Goal: Task Accomplishment & Management: Use online tool/utility

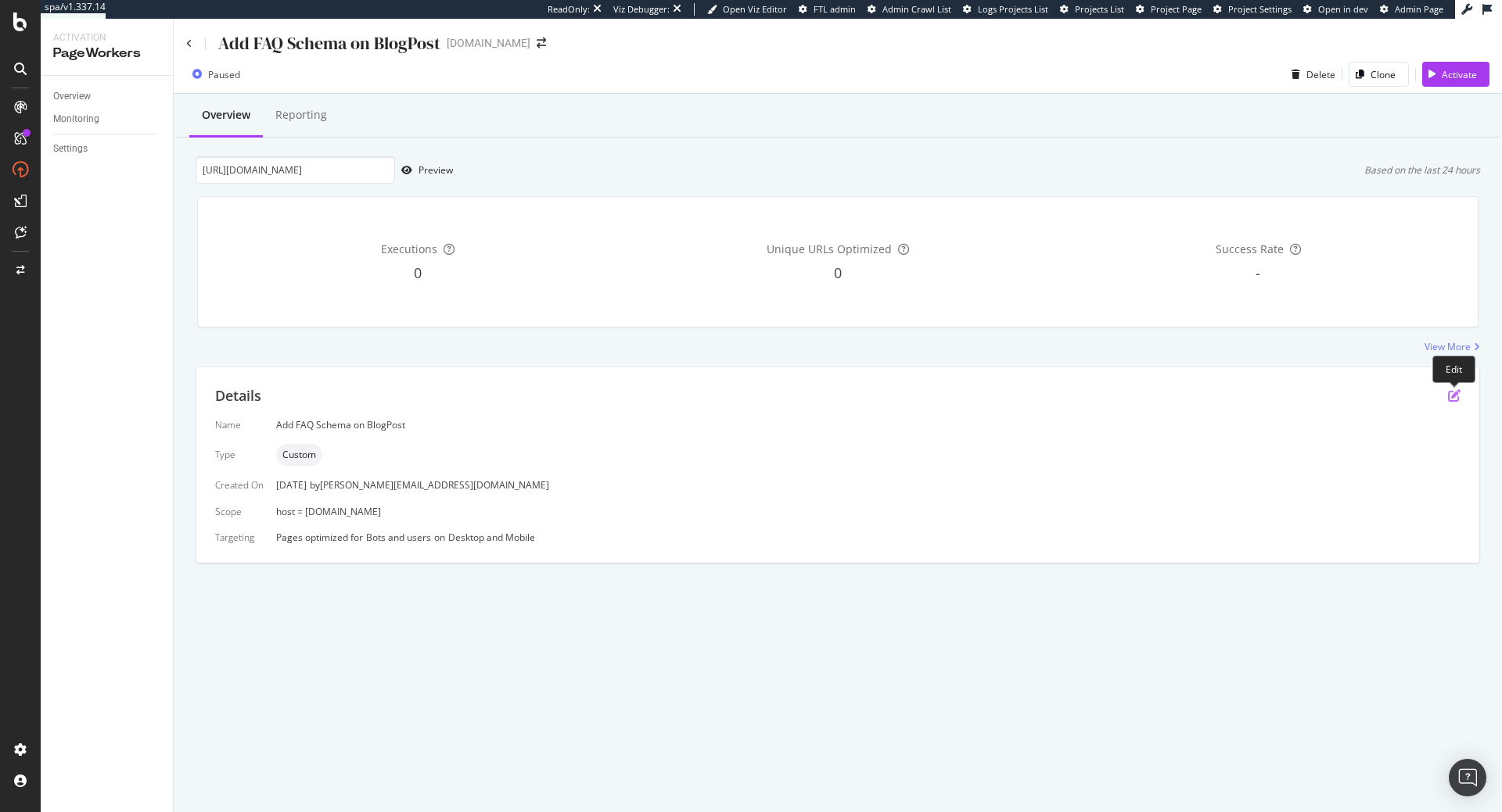
click at [1452, 398] on icon "pen-to-square" at bounding box center [1453, 395] width 12 height 12
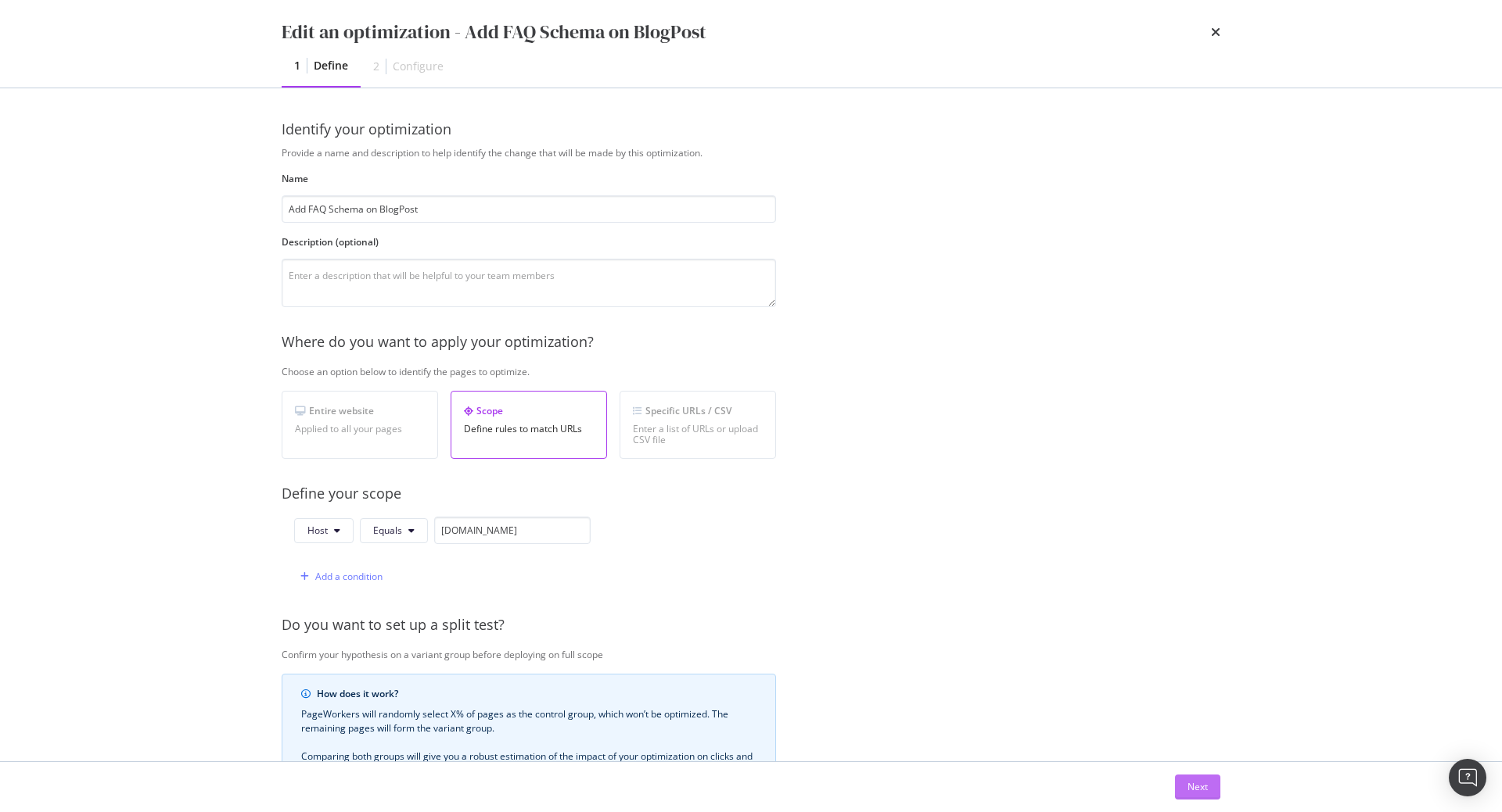
click at [1195, 783] on div "Next" at bounding box center [1198, 787] width 21 height 13
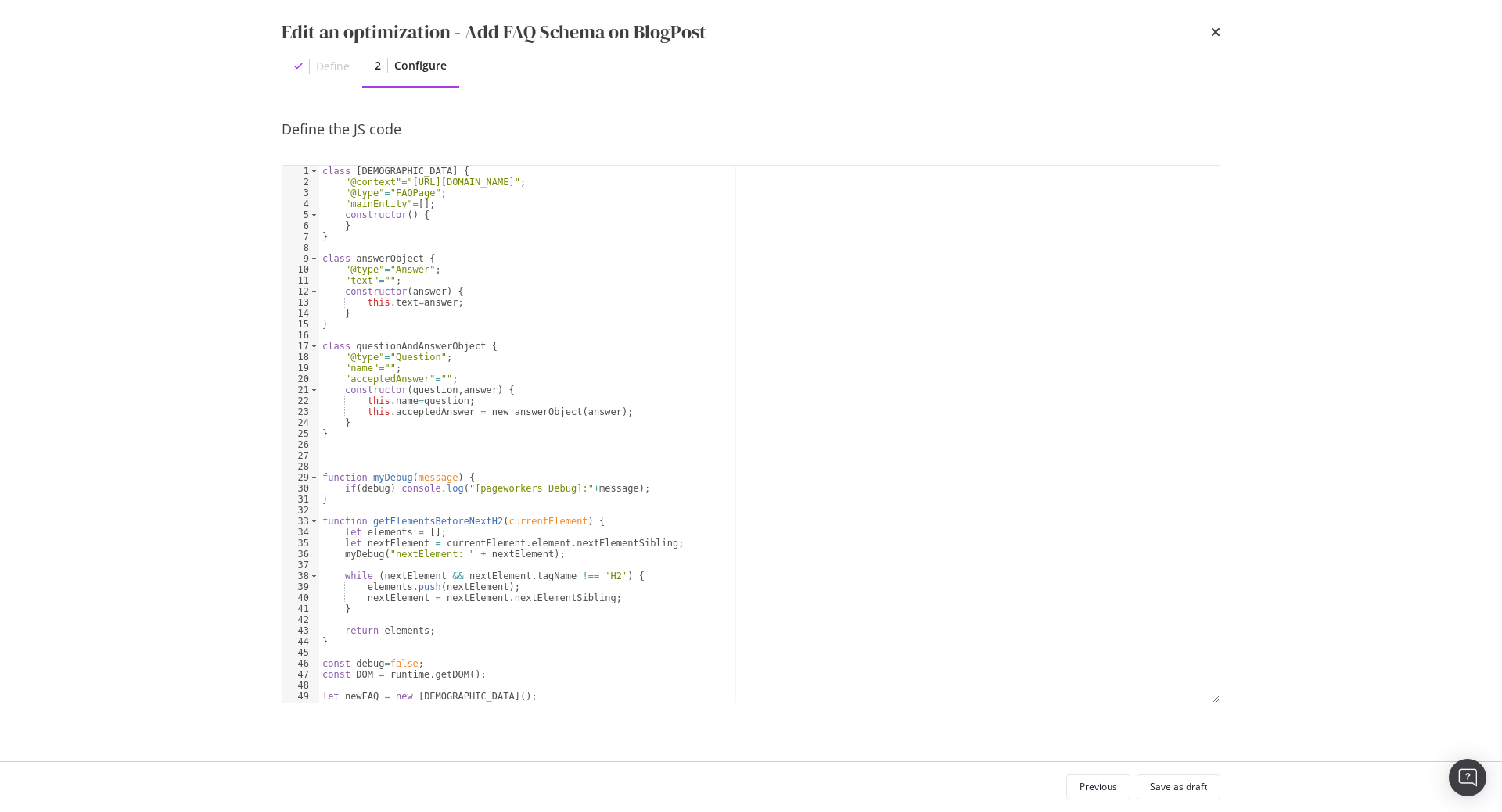
click at [667, 293] on div "class faqListObject { "@context" = "[URL][DOMAIN_NAME]" ; "@type" = "FAQPage" ;…" at bounding box center [769, 445] width 900 height 559
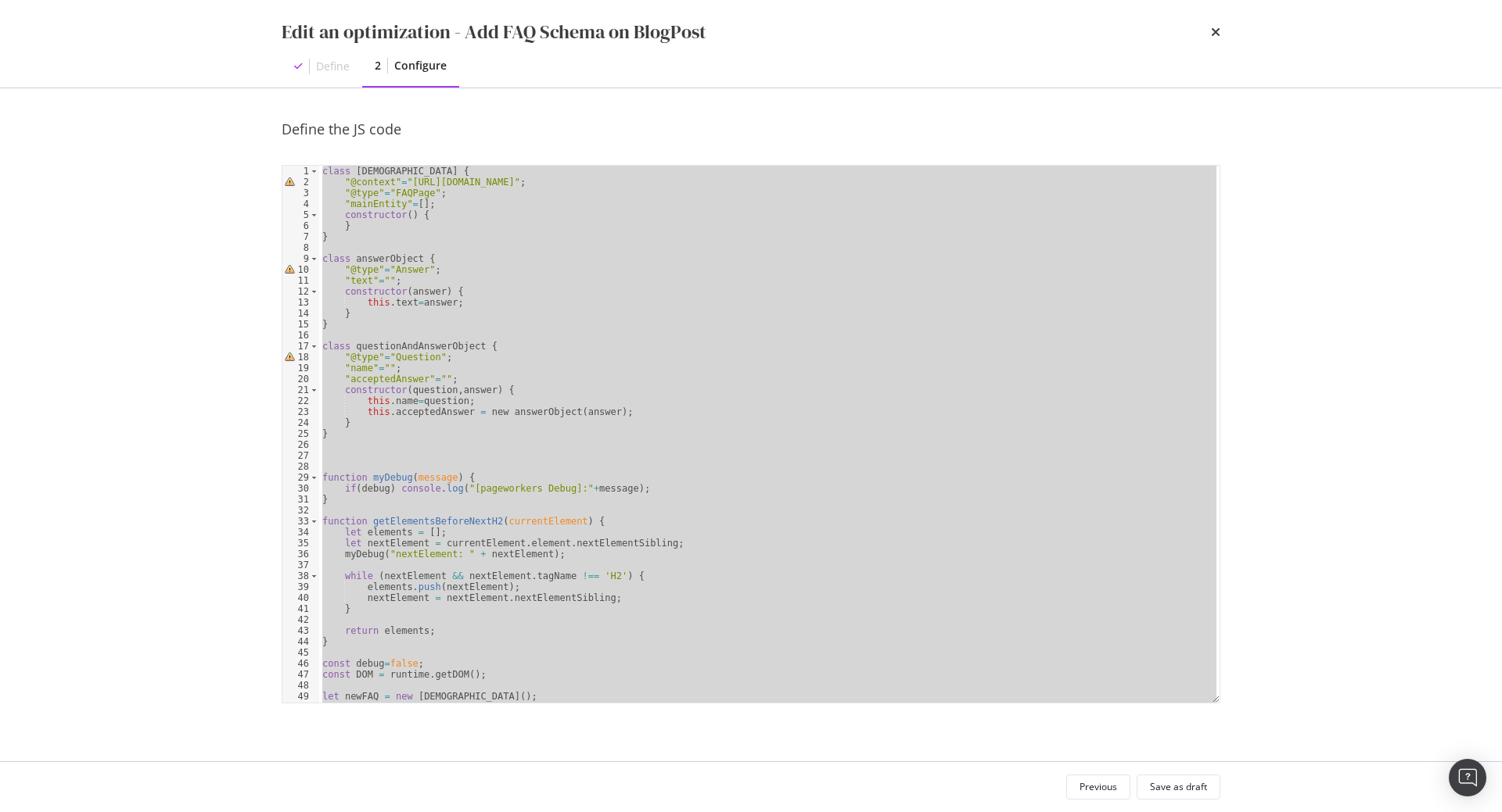
paste textarea ")"
type textarea "})"
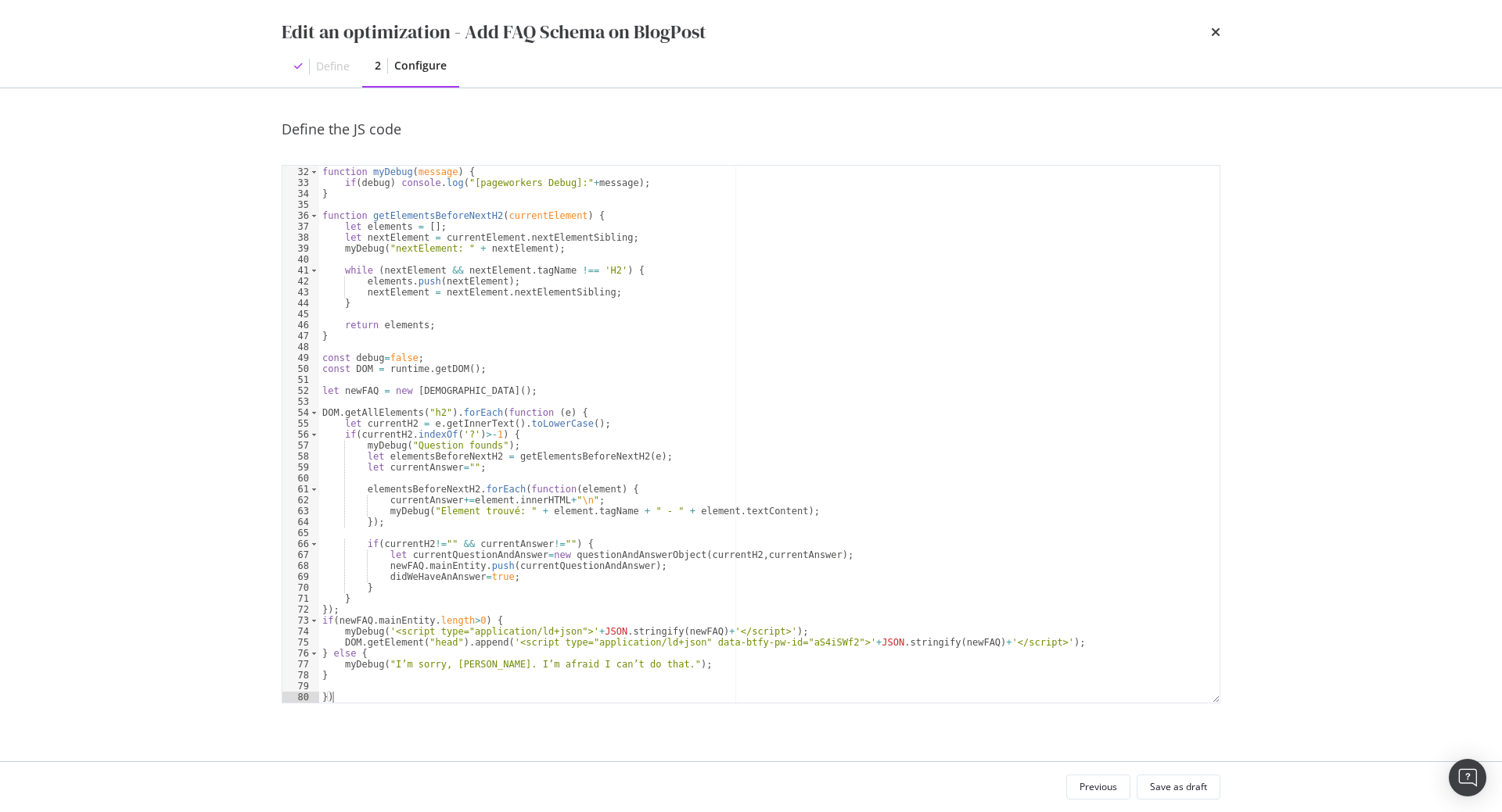
scroll to position [339, 0]
click at [1200, 792] on div "Save as draft" at bounding box center [1178, 787] width 57 height 13
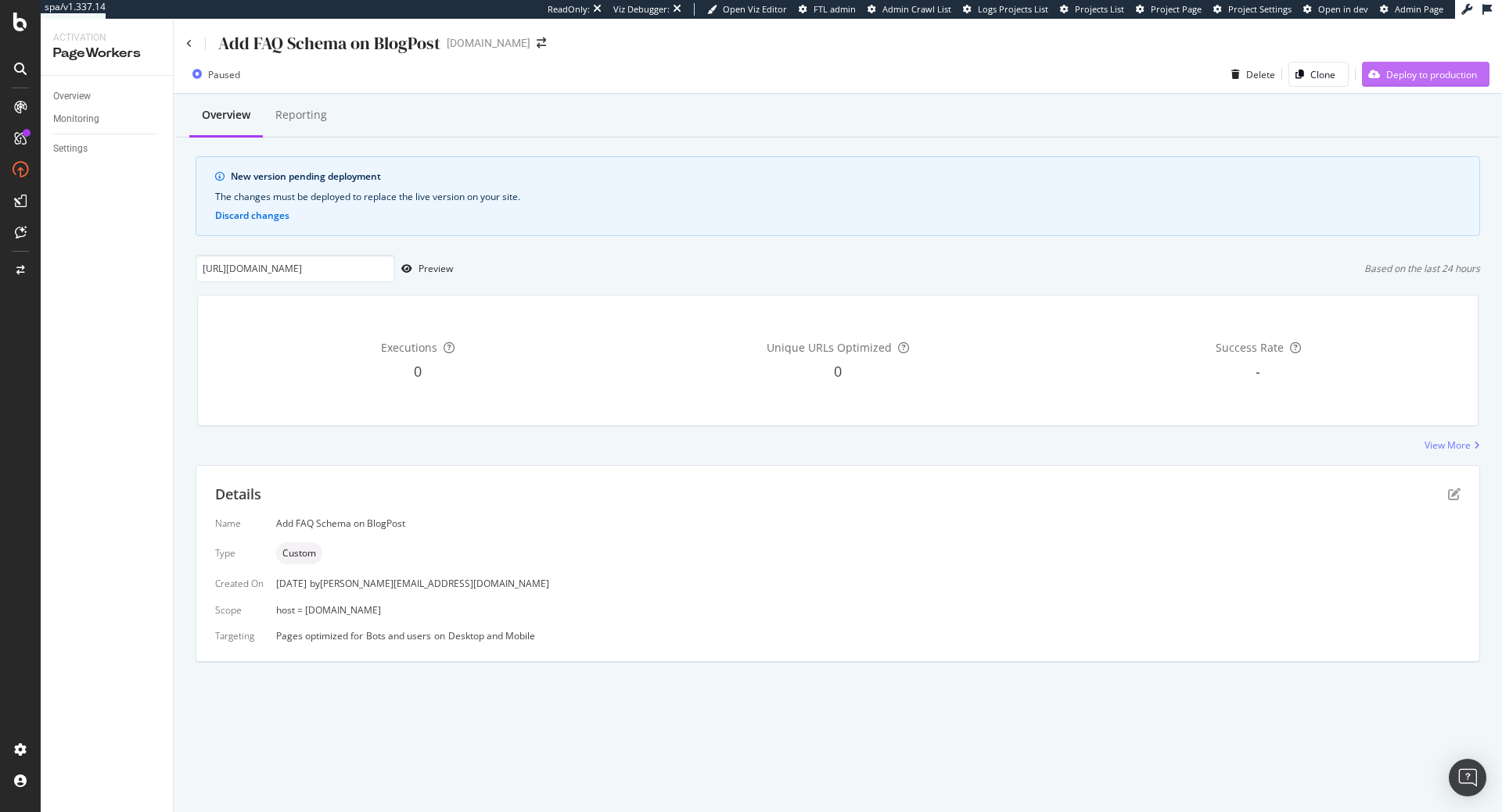
click at [1393, 69] on div "Deploy to production" at bounding box center [1431, 75] width 91 height 13
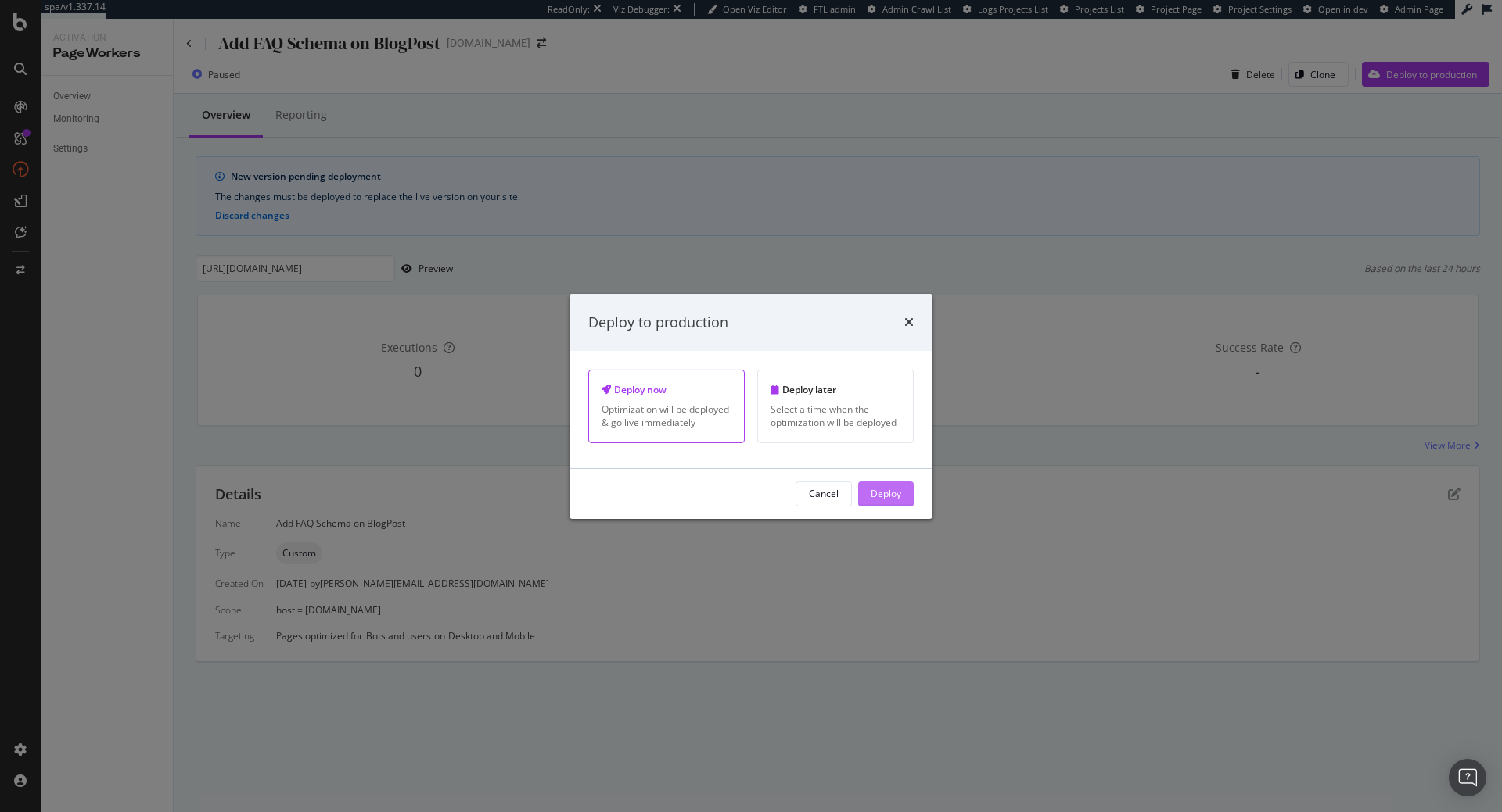
click at [878, 498] on div "Deploy" at bounding box center [885, 494] width 31 height 13
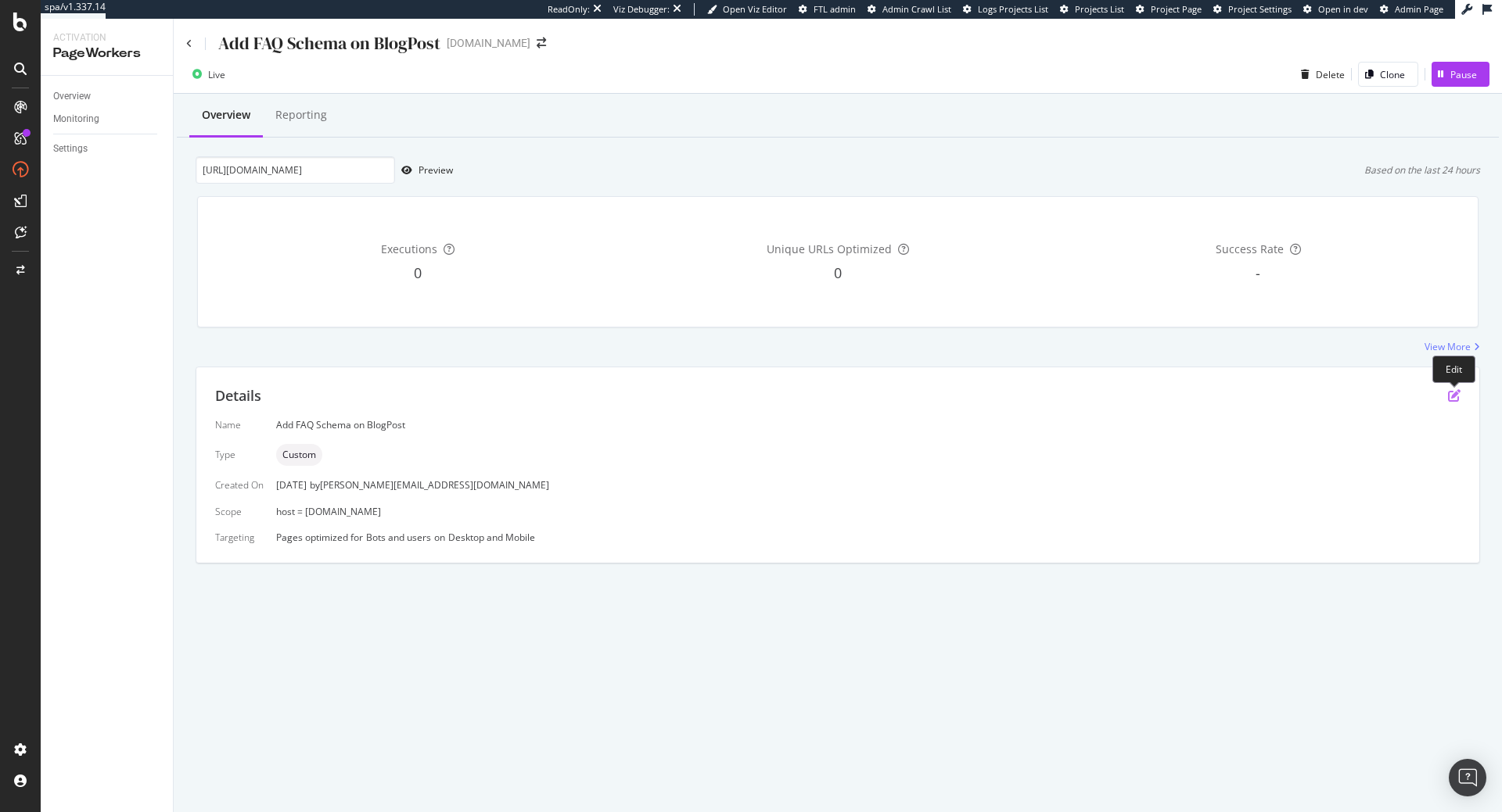
click at [1455, 394] on icon "pen-to-square" at bounding box center [1453, 395] width 12 height 12
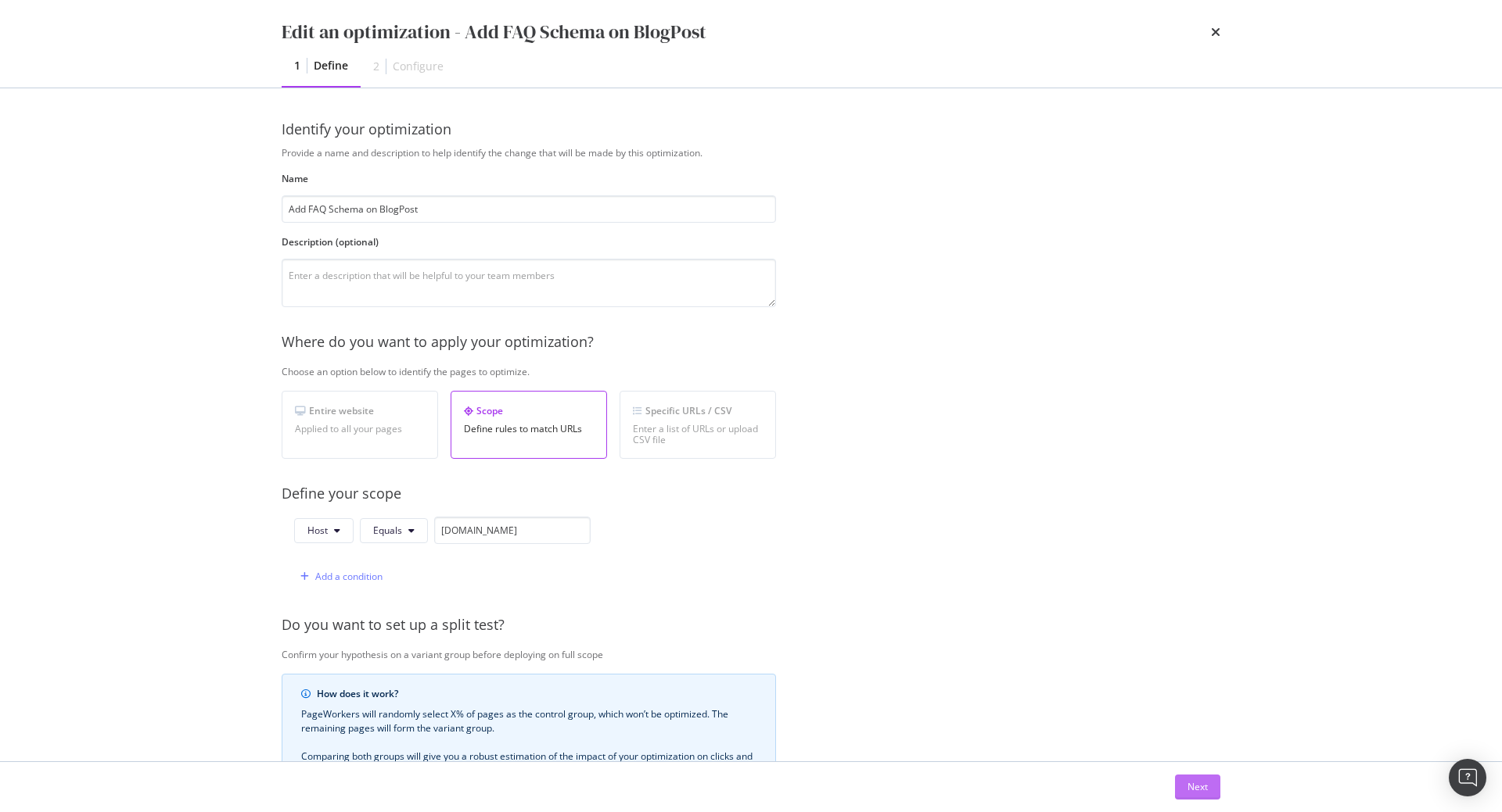
click at [1204, 785] on div "Next" at bounding box center [1198, 787] width 21 height 13
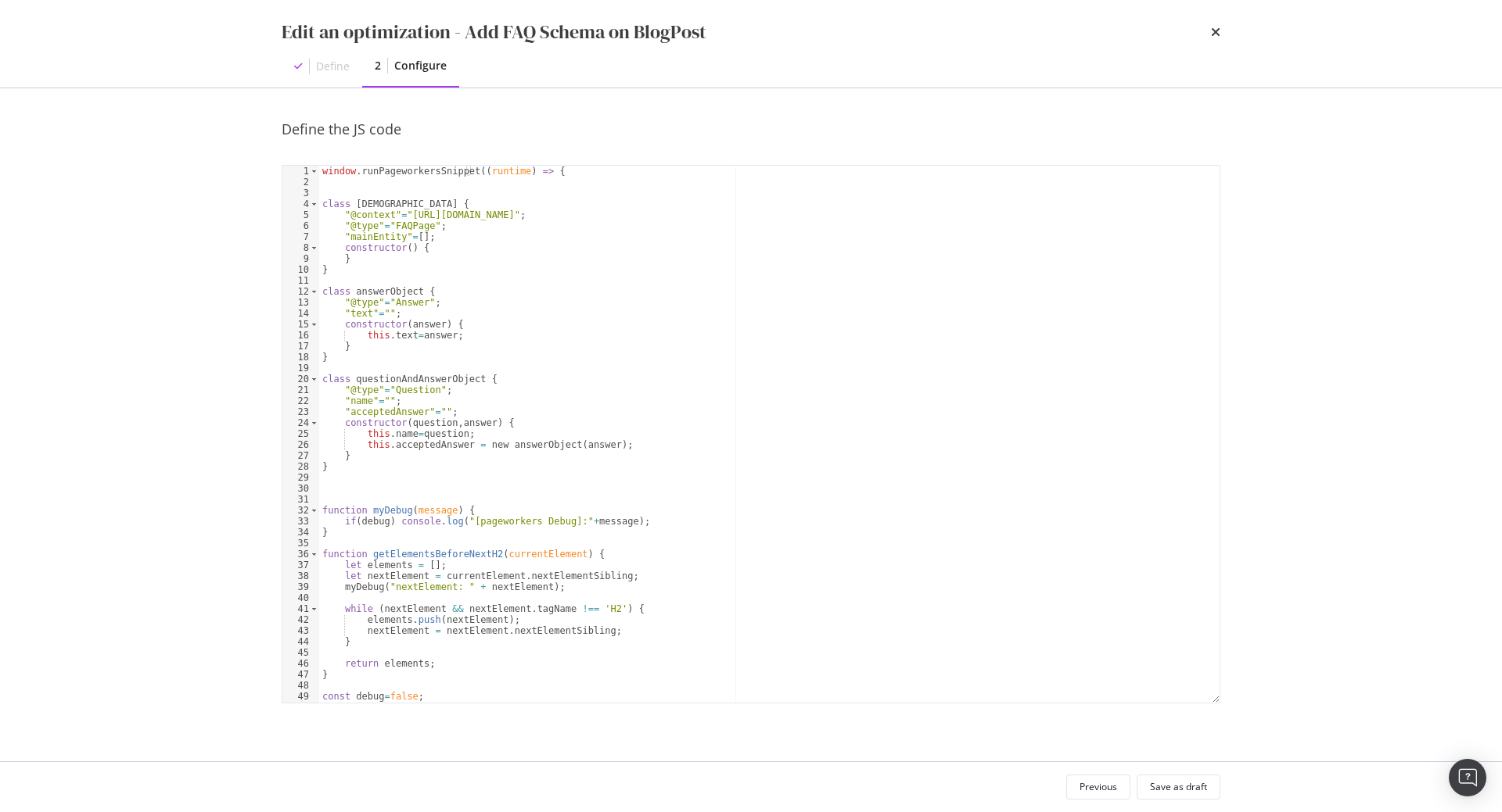
click at [704, 331] on div "window . runPageworkersSnippet (( runtime ) => { class faqListObject { "@contex…" at bounding box center [769, 445] width 900 height 559
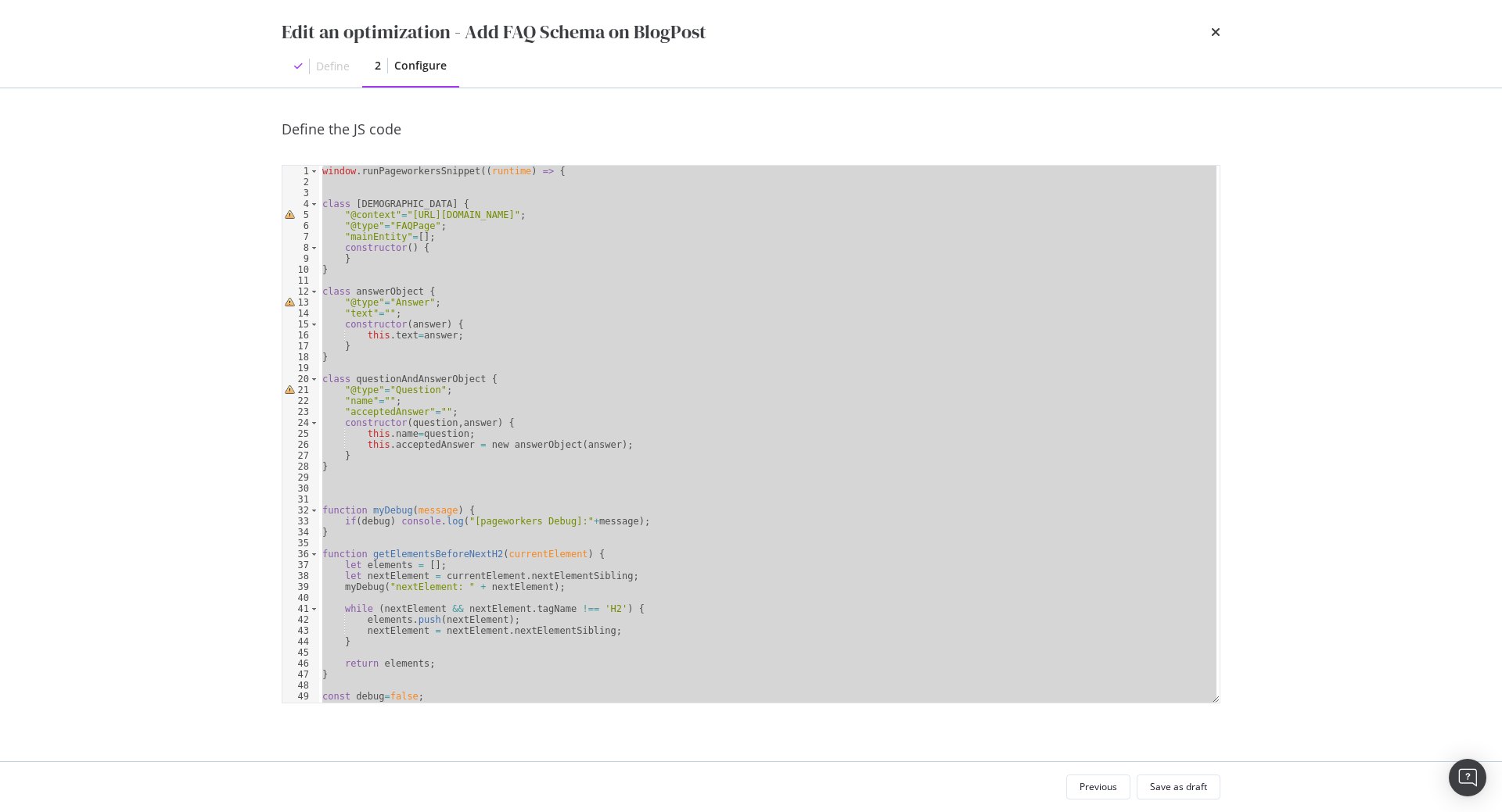
paste textarea "}"
type textarea "}"
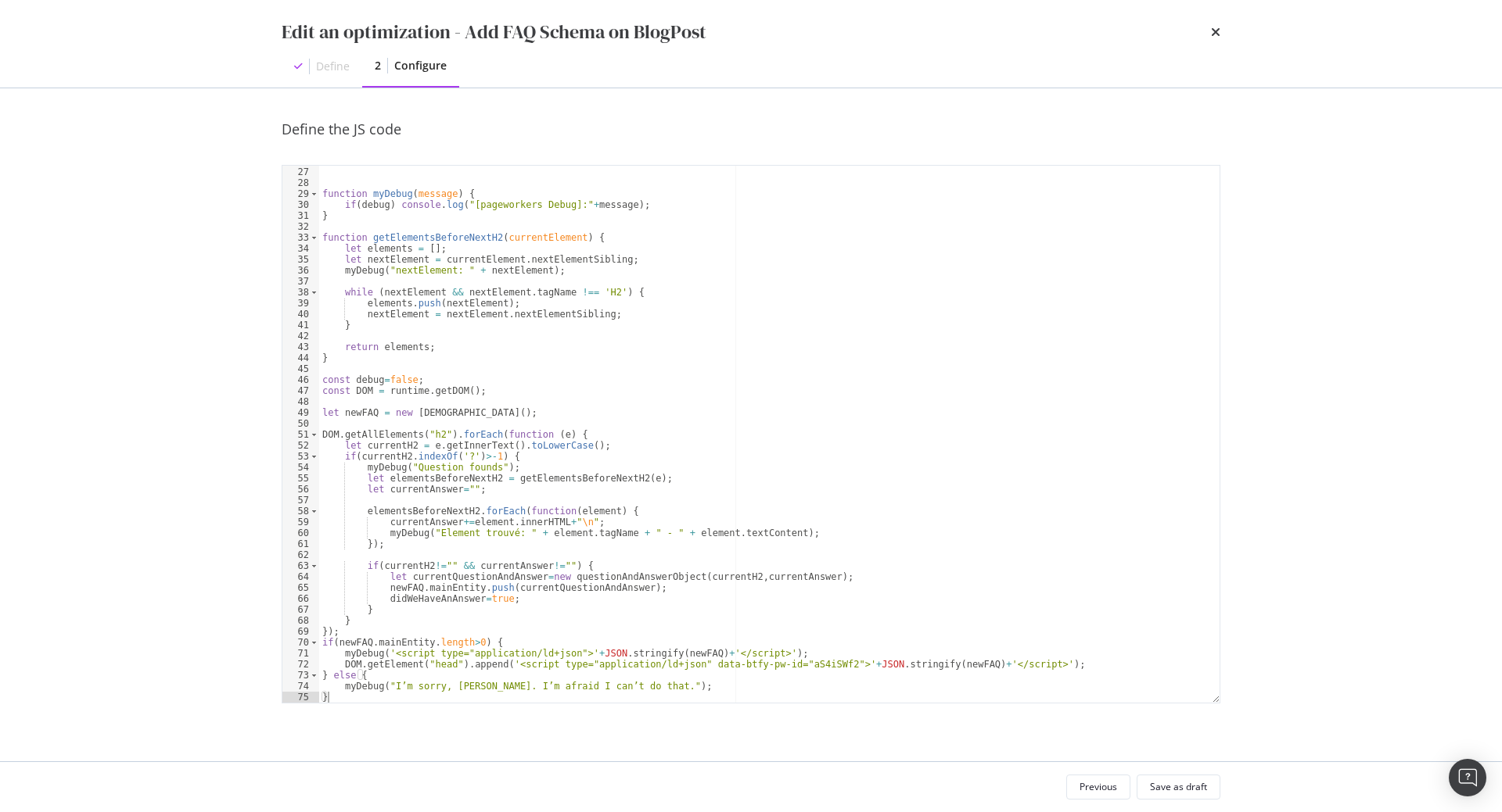
scroll to position [283, 0]
click at [1191, 783] on div "Save as draft" at bounding box center [1178, 787] width 57 height 13
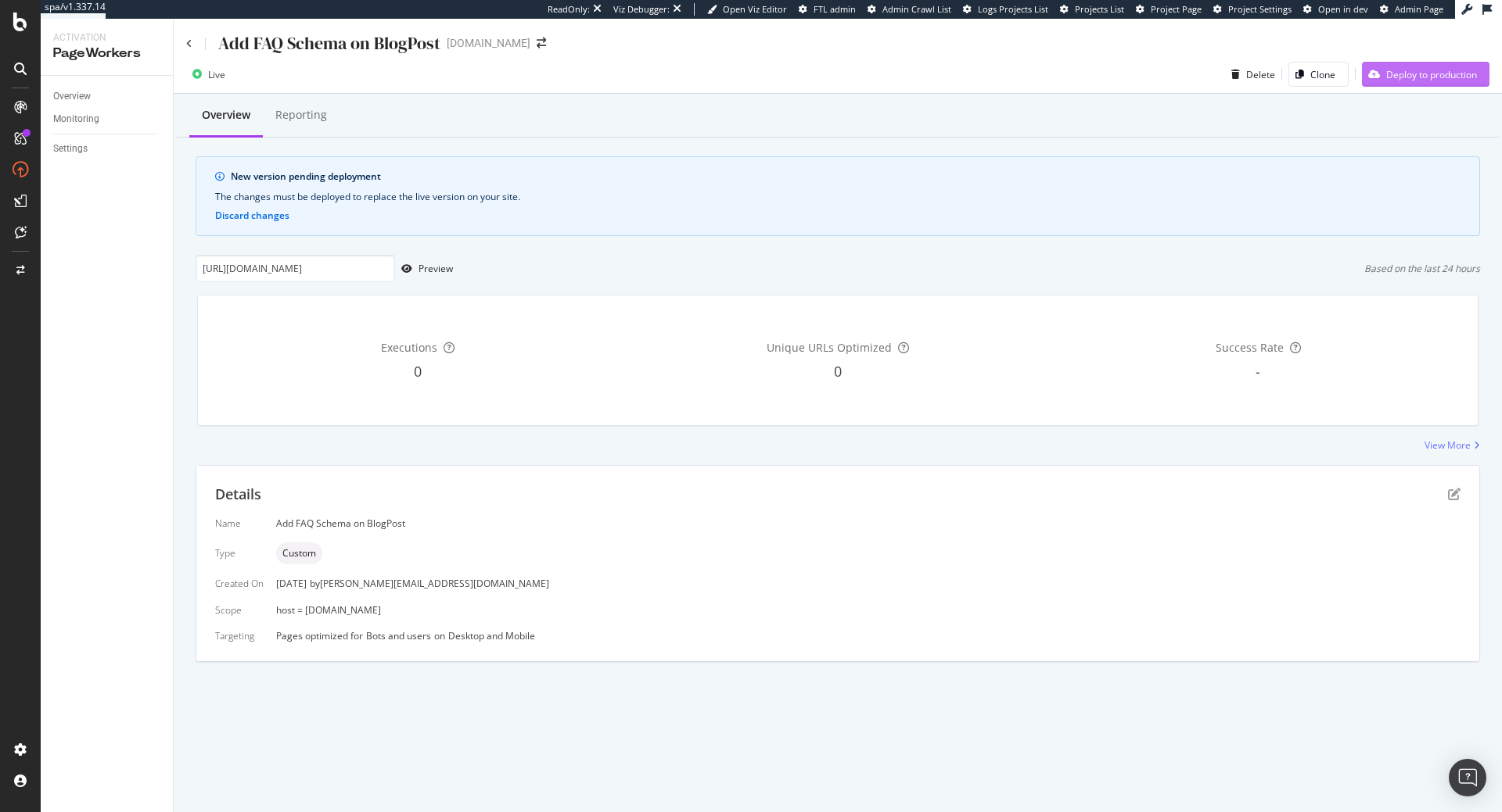
click at [1426, 74] on div "Deploy to production" at bounding box center [1431, 75] width 91 height 13
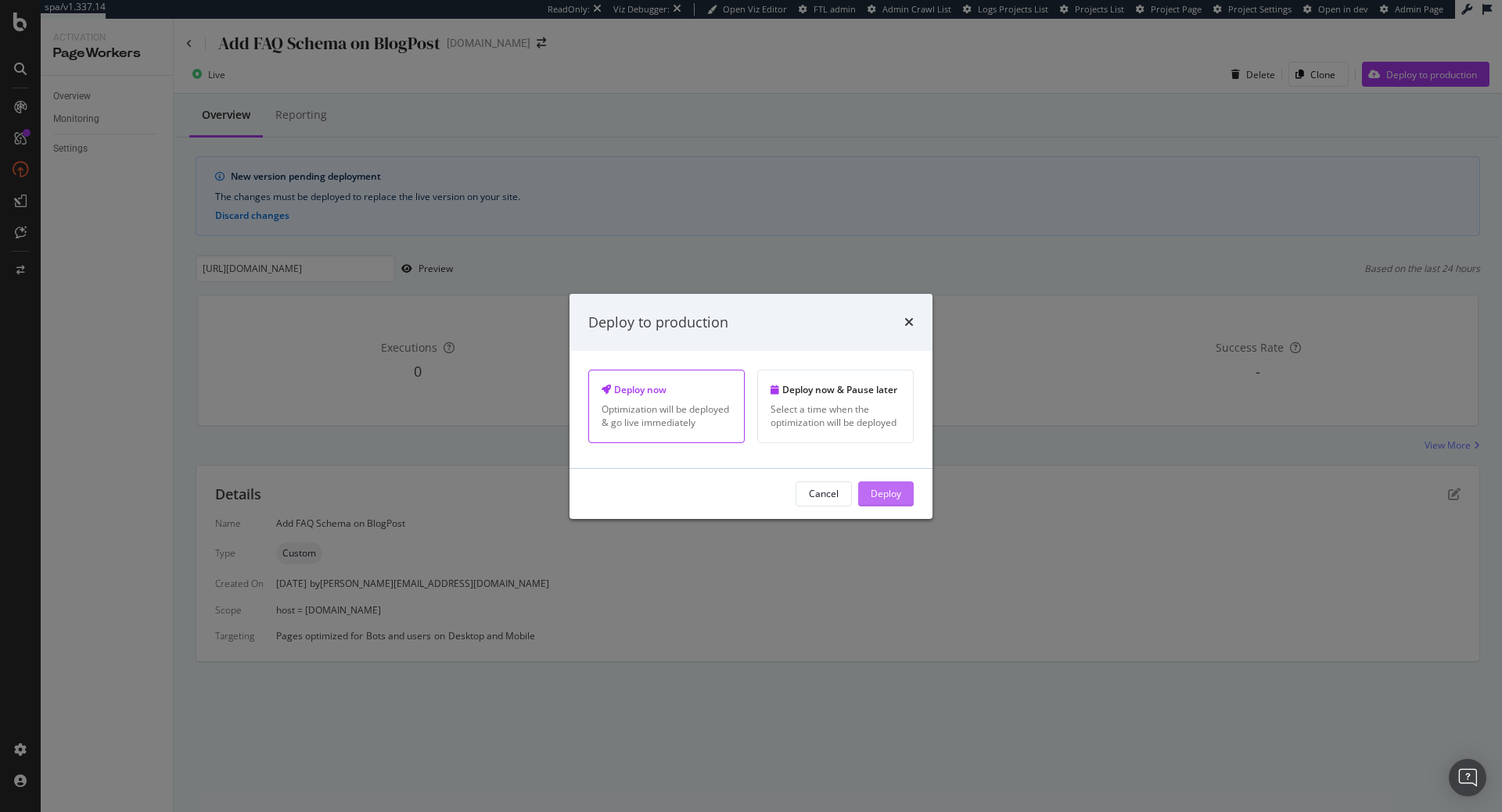
click at [886, 497] on div "Deploy" at bounding box center [885, 494] width 31 height 13
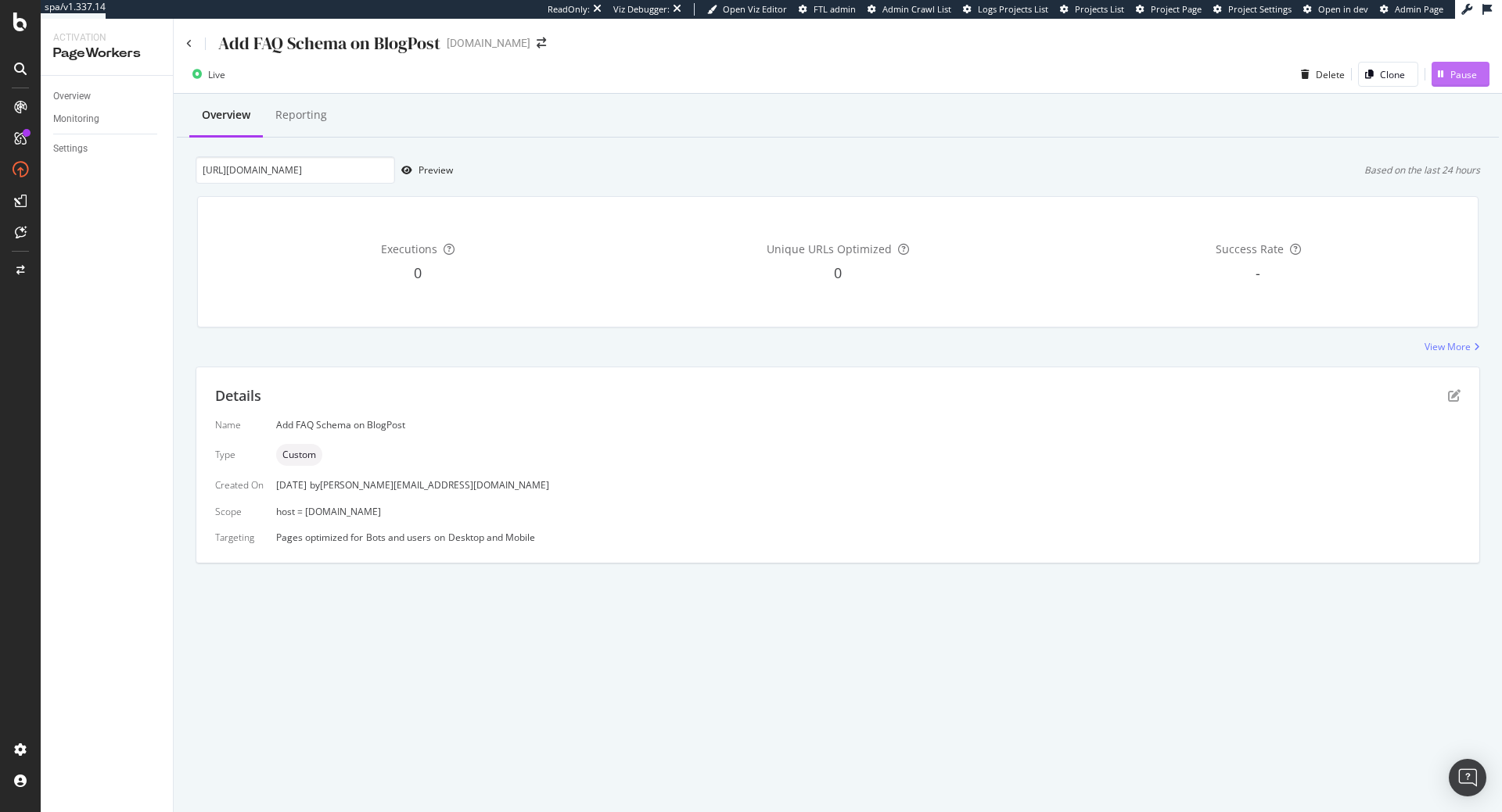
click at [1460, 70] on div "Pause" at bounding box center [1463, 75] width 26 height 13
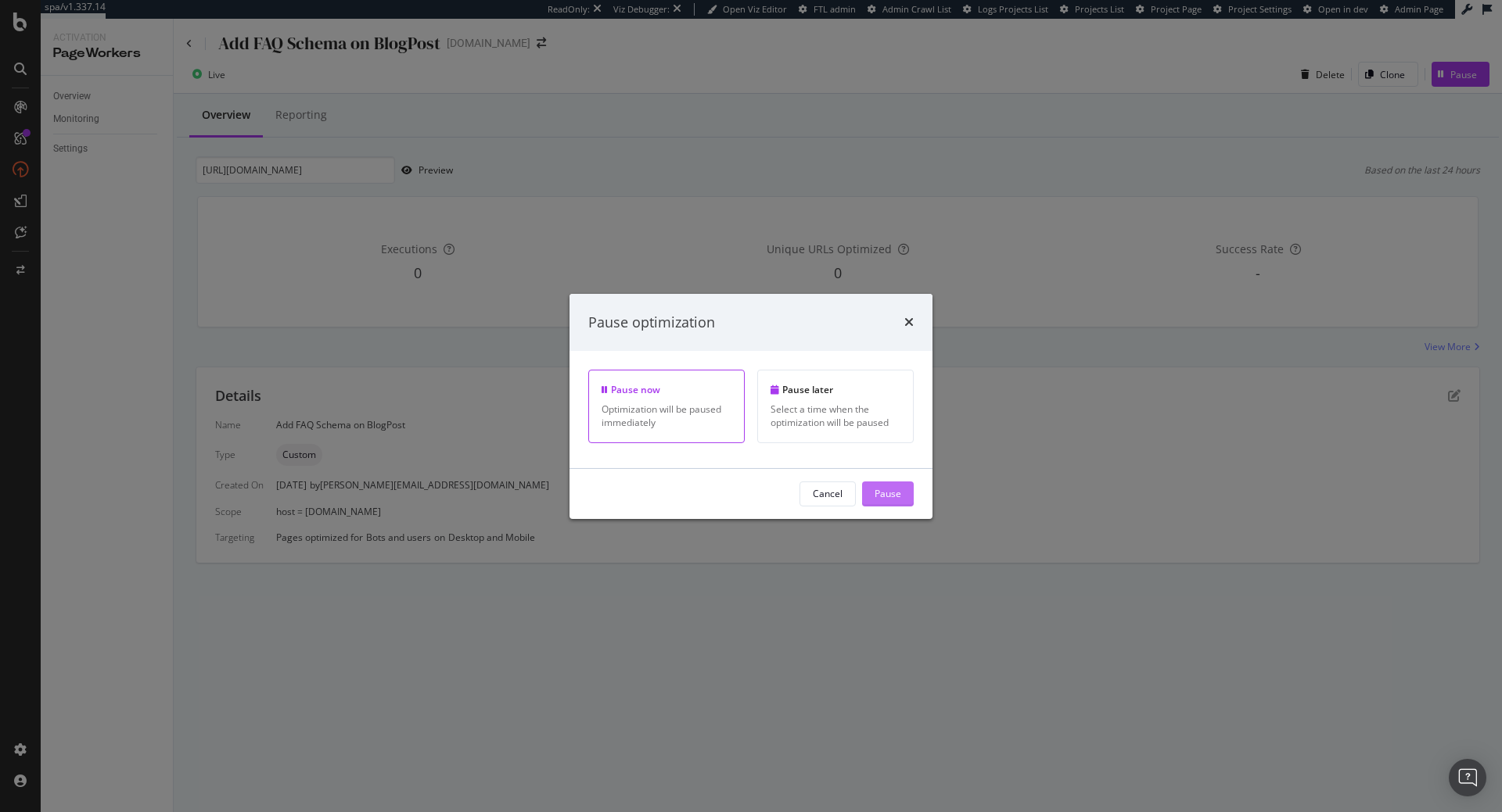
click at [878, 496] on div "Pause" at bounding box center [887, 494] width 26 height 13
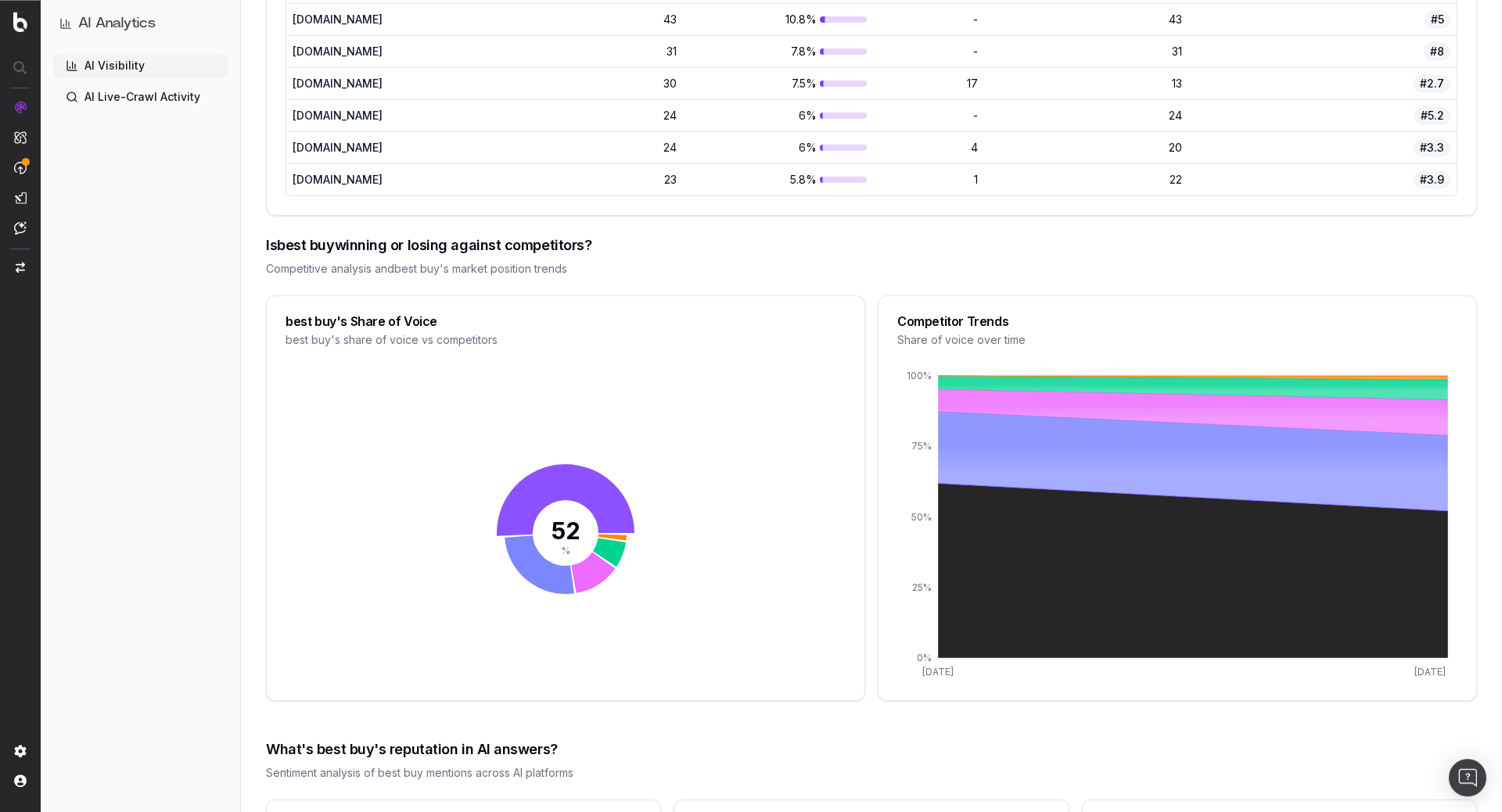
scroll to position [1645, 0]
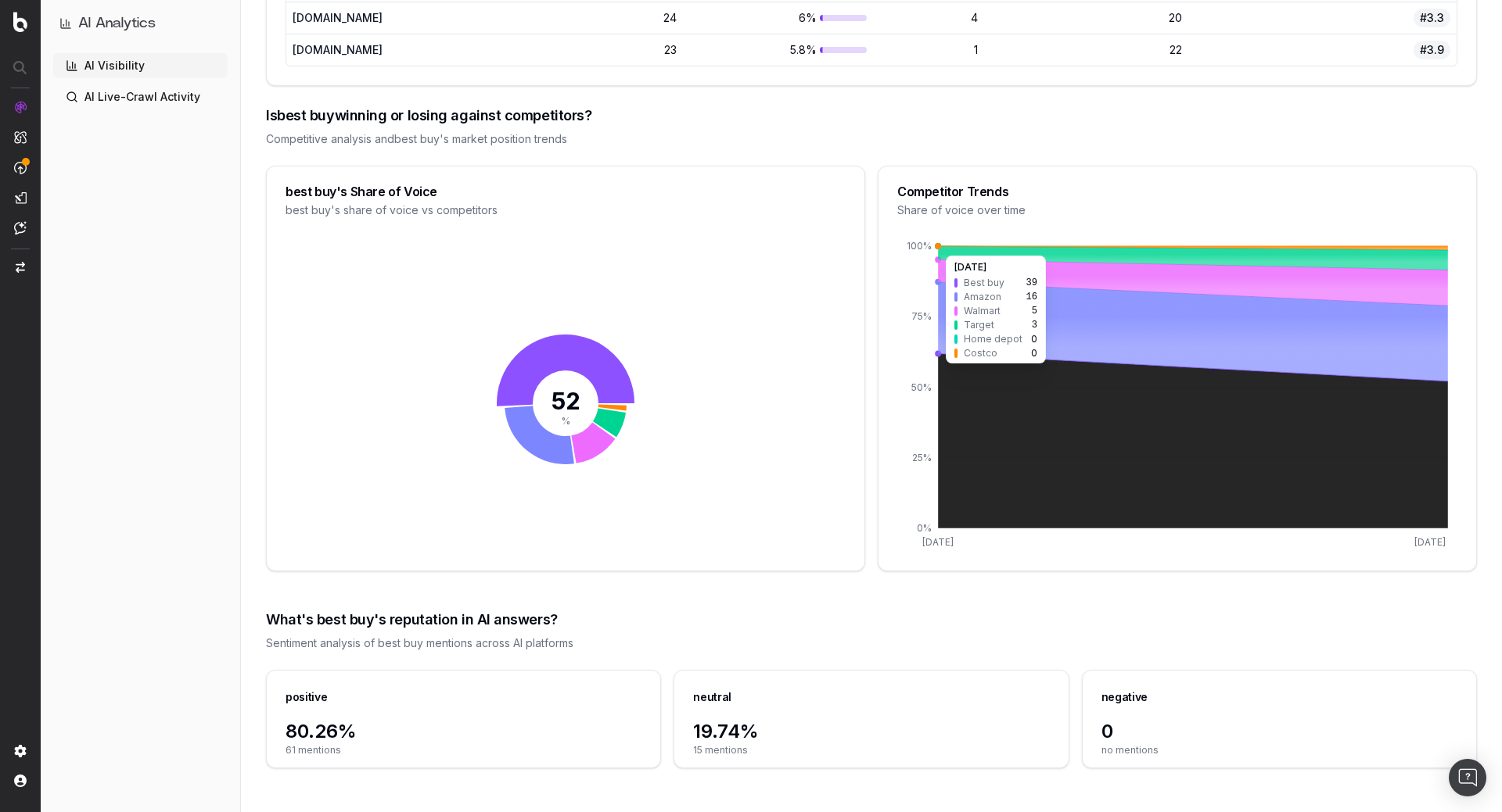
click at [941, 246] on circle at bounding box center [938, 246] width 7 height 7
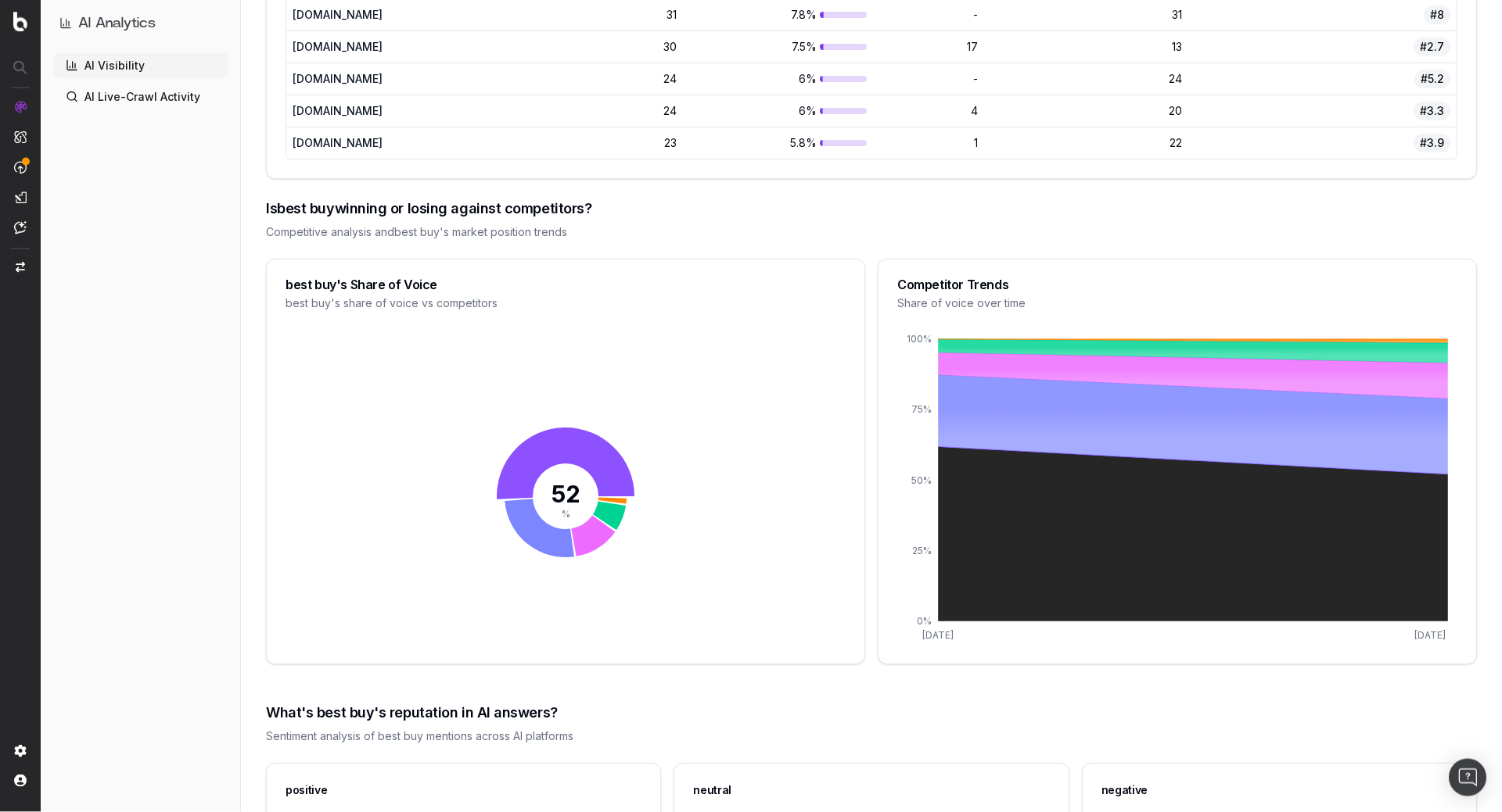
scroll to position [1406, 0]
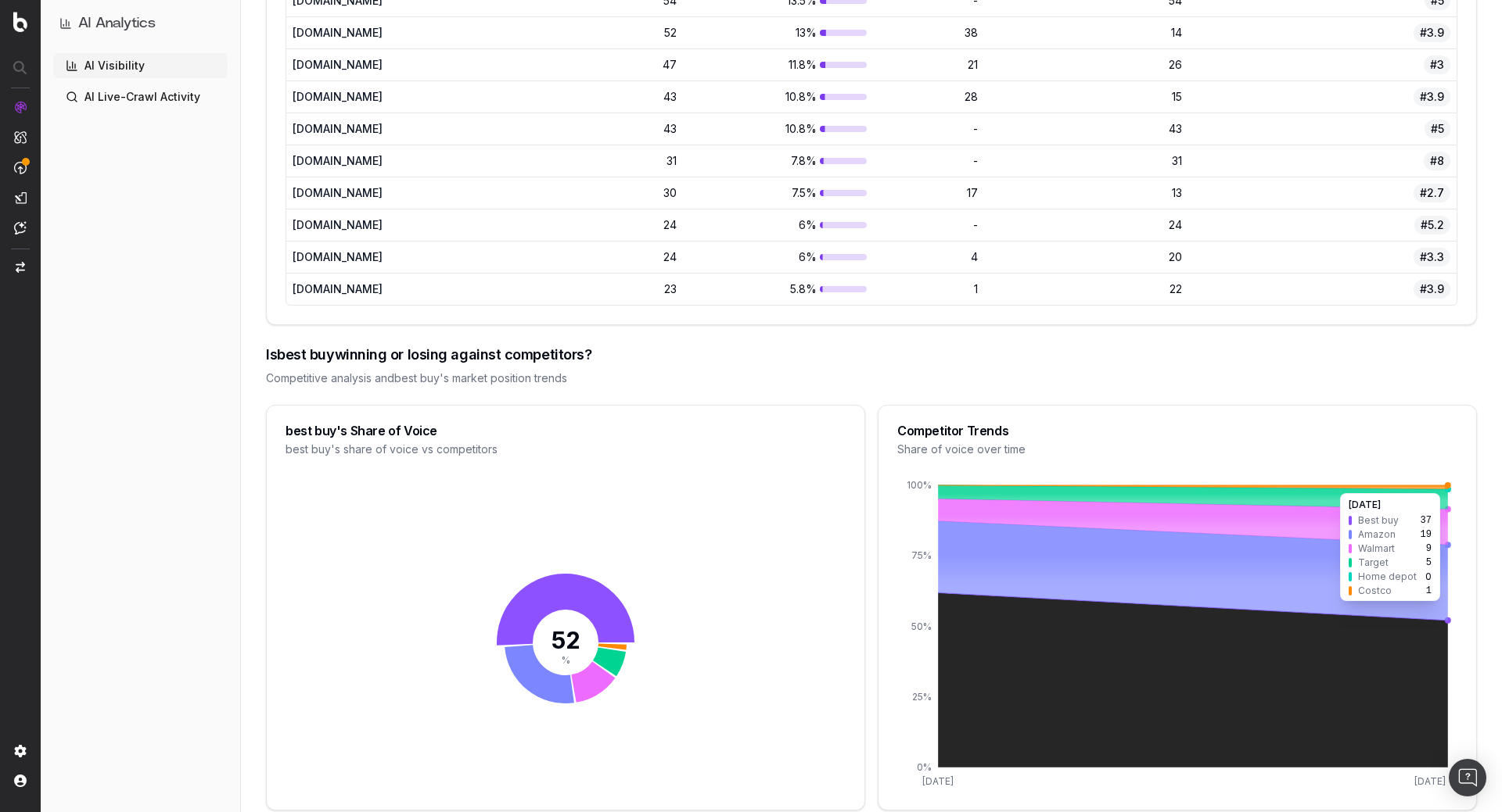
click at [1432, 486] on icon at bounding box center [1192, 486] width 510 height 0
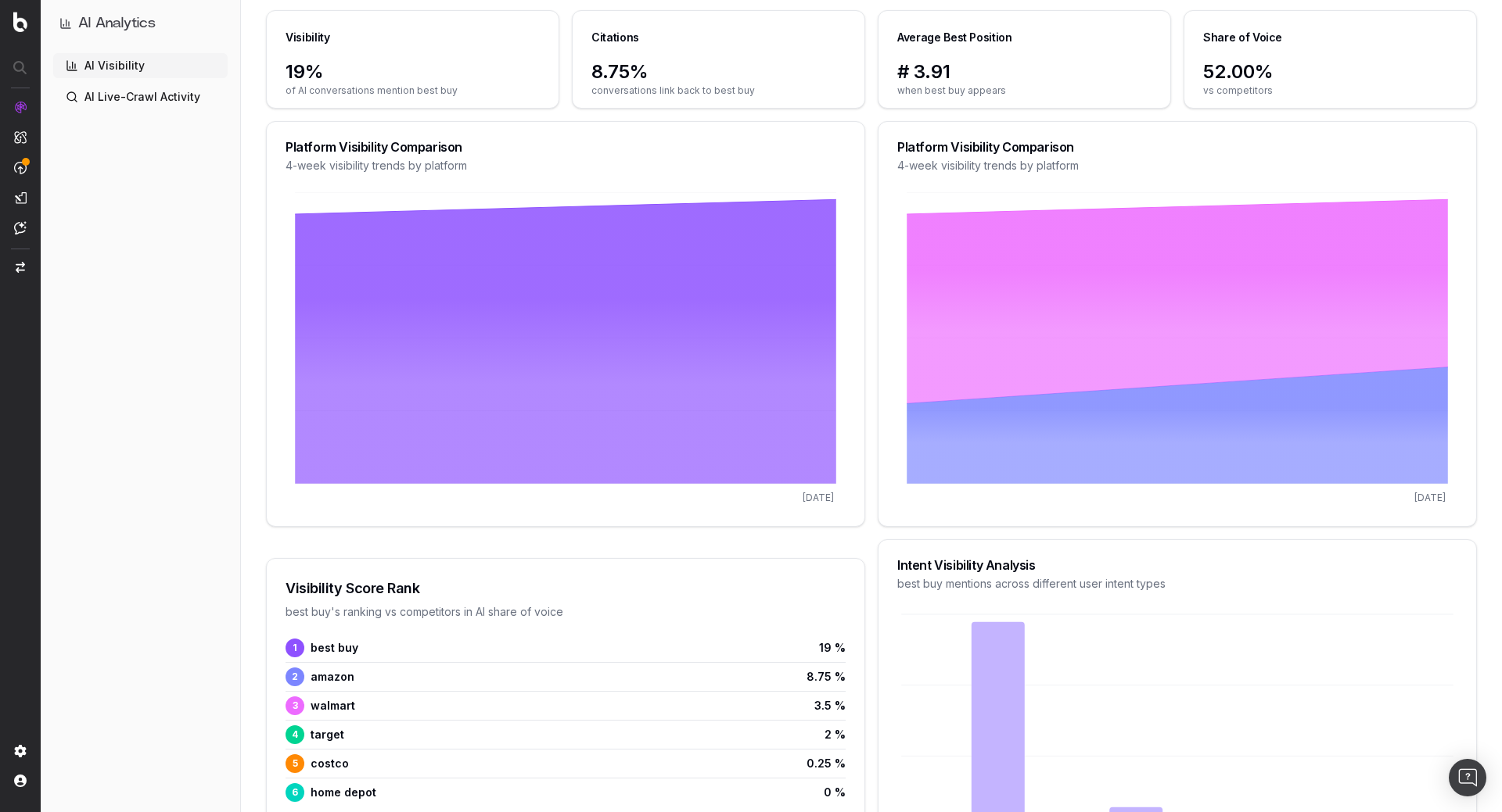
scroll to position [0, 0]
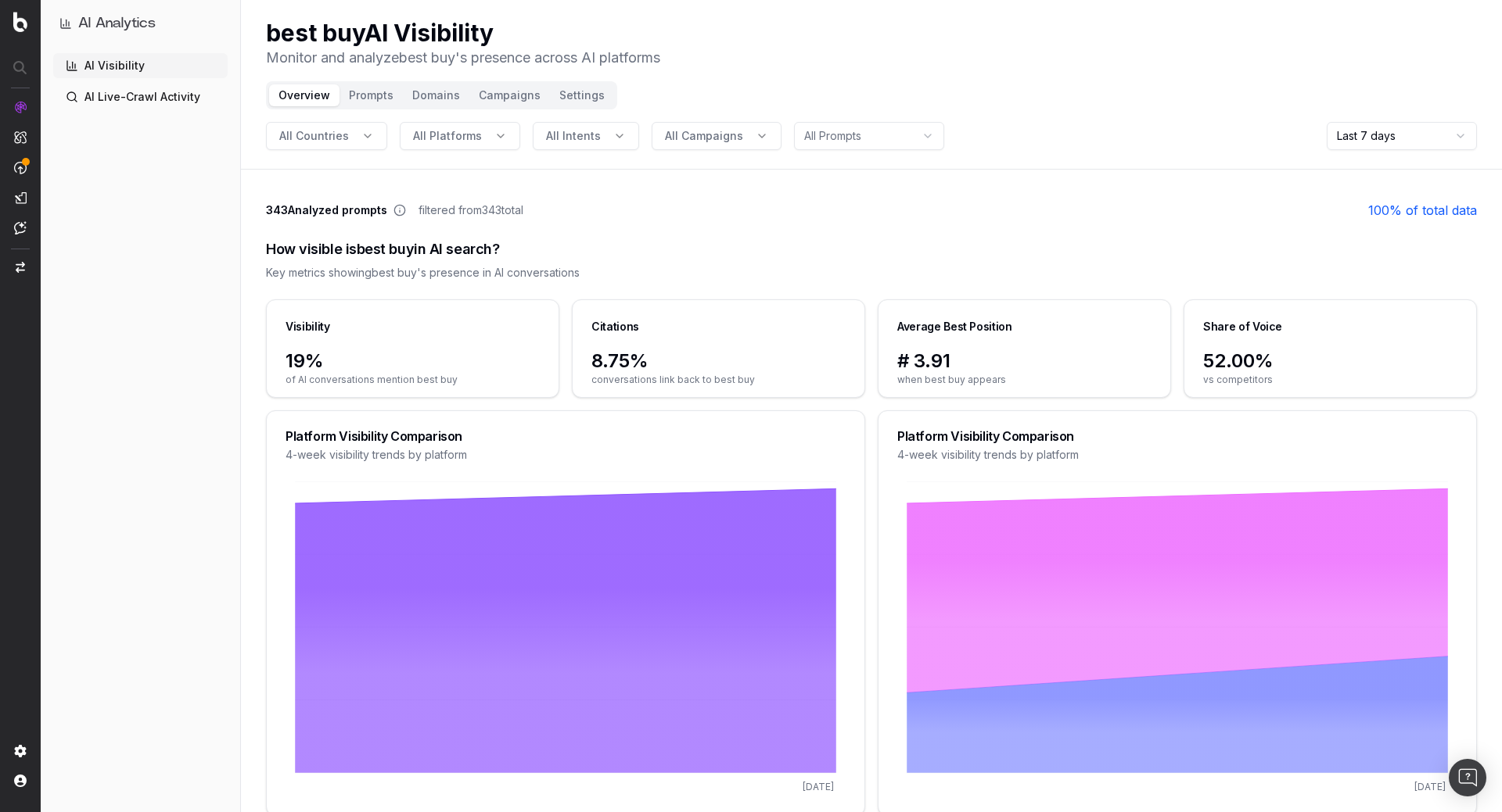
click at [335, 136] on span "All Countries" at bounding box center [314, 136] width 69 height 16
click at [429, 130] on span "All Platforms" at bounding box center [447, 136] width 69 height 16
click at [598, 142] on button "All Intents" at bounding box center [586, 136] width 107 height 28
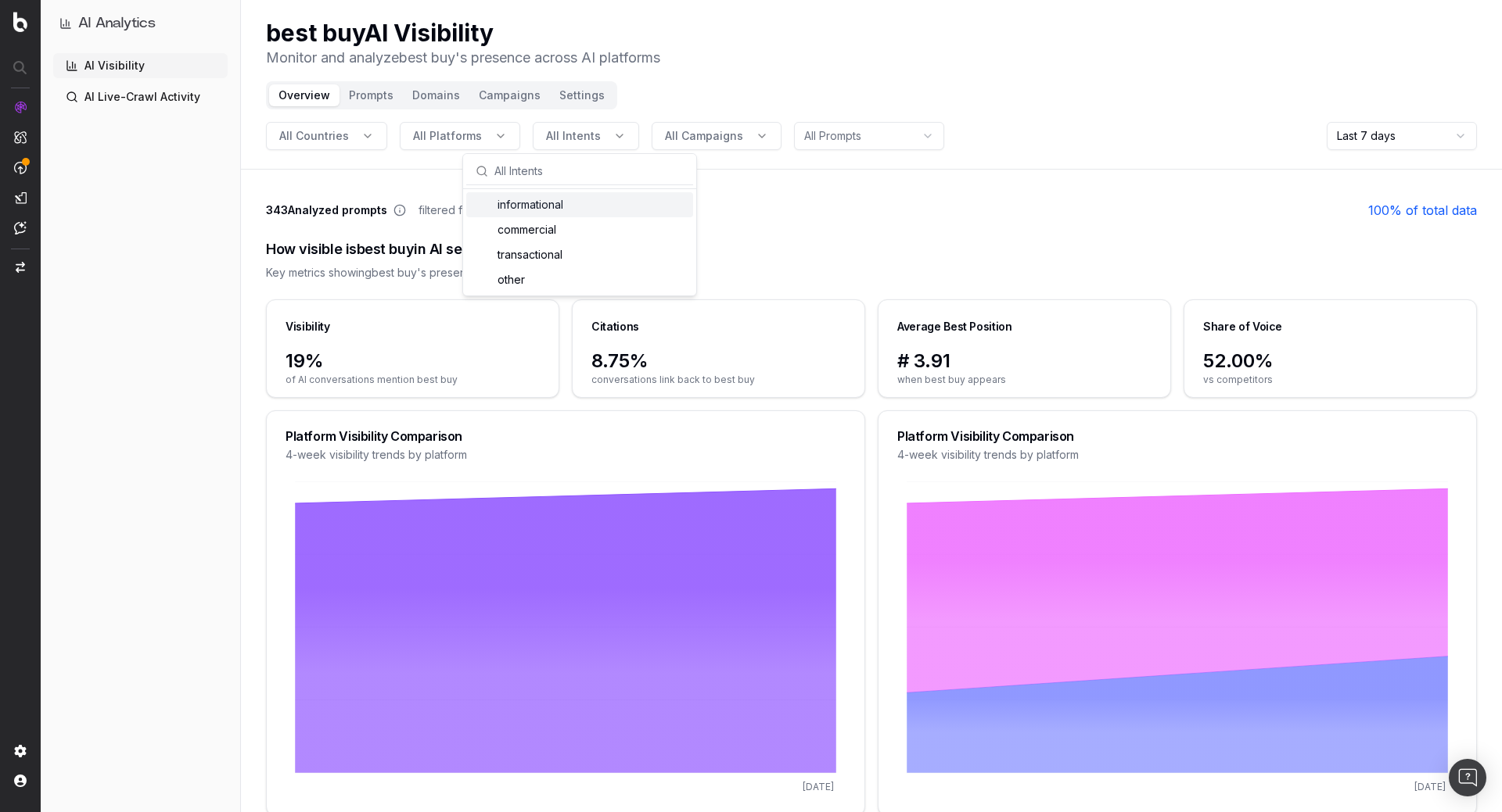
click at [559, 211] on div "informational" at bounding box center [579, 205] width 226 height 25
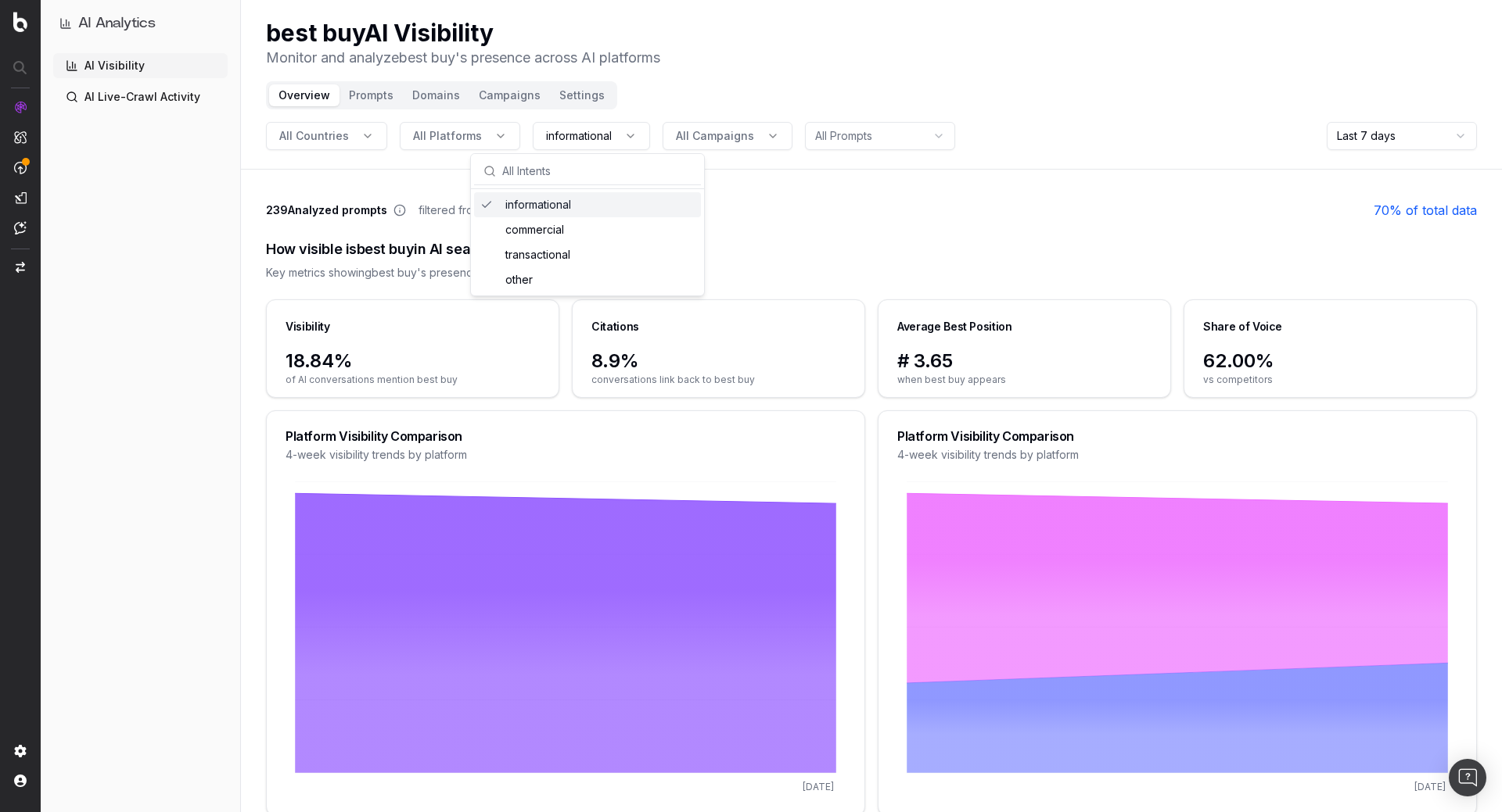
click at [523, 200] on div "informational" at bounding box center [587, 205] width 226 height 25
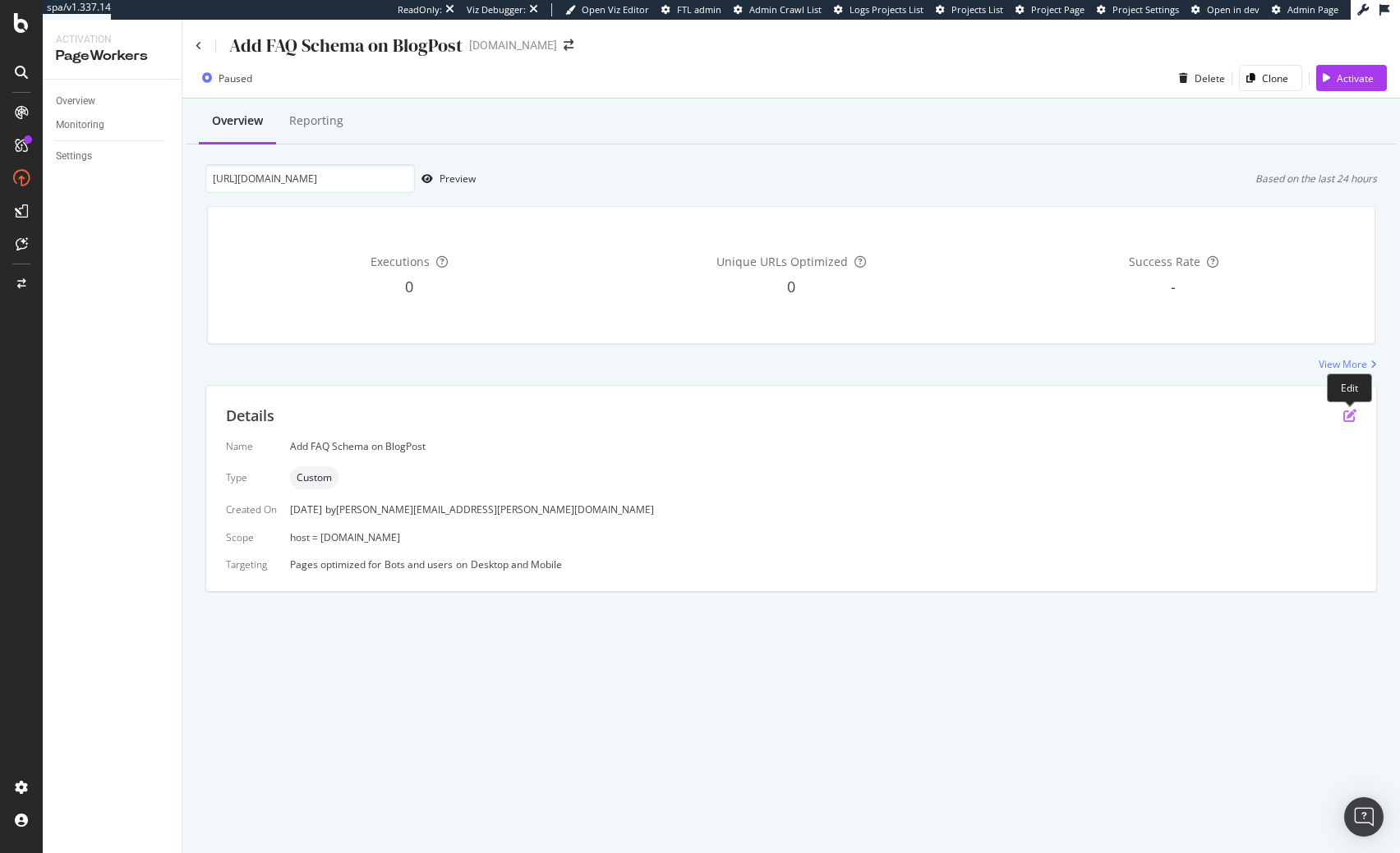
click at [1353, 415] on icon "pen-to-square" at bounding box center [1349, 415] width 13 height 13
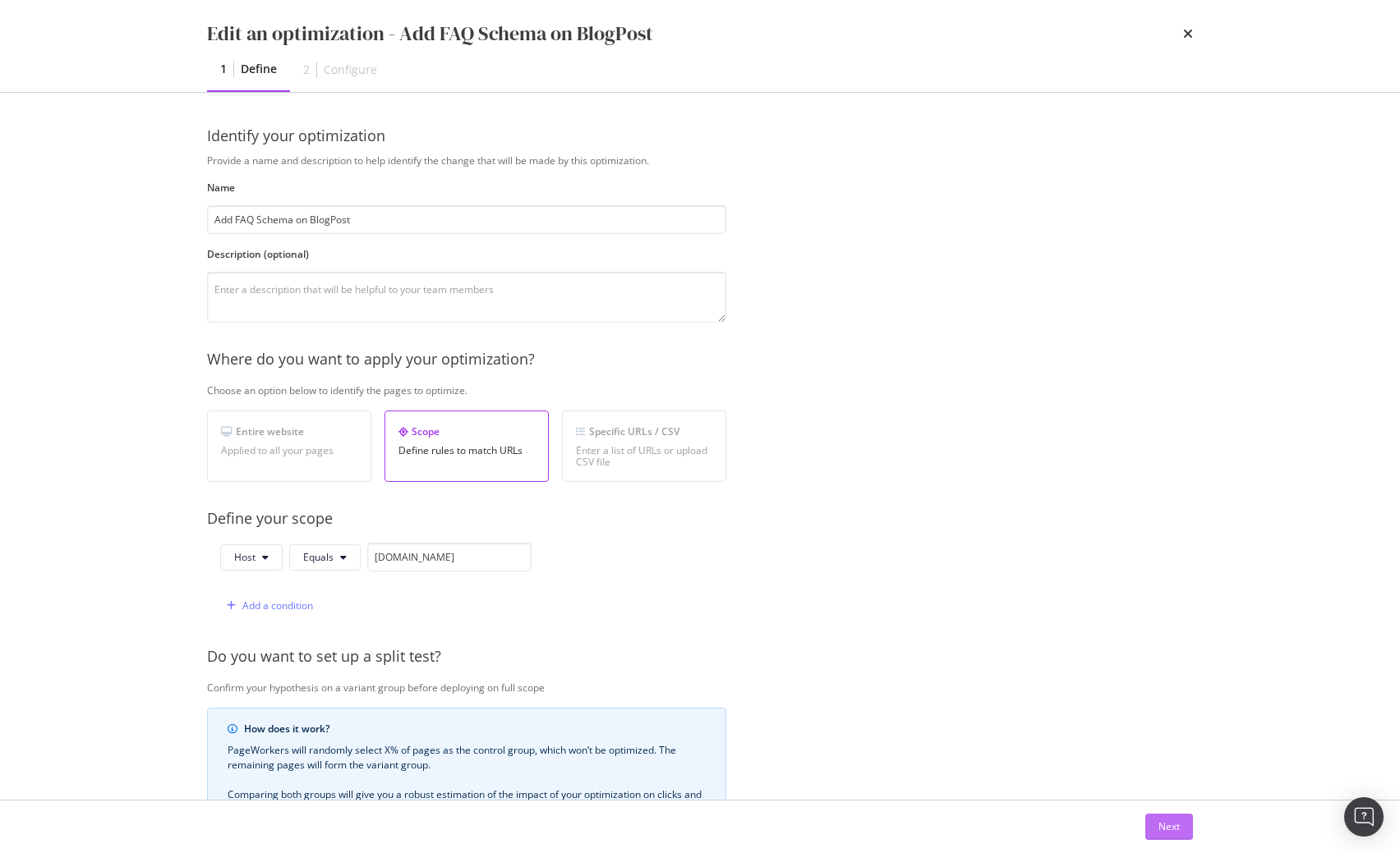
click at [1173, 831] on div "Next" at bounding box center [1169, 826] width 22 height 14
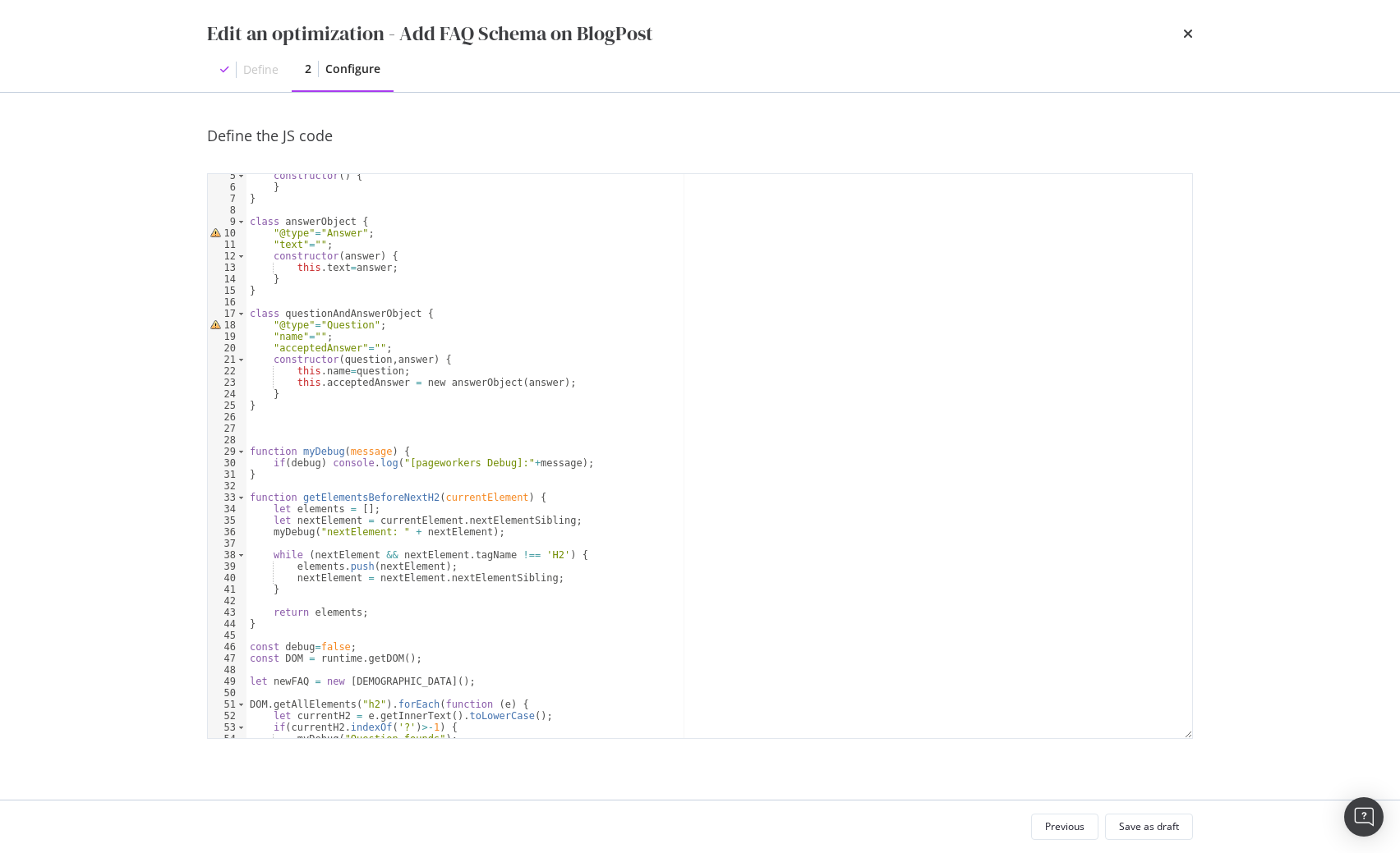
scroll to position [151, 0]
